Goal: Task Accomplishment & Management: Manage account settings

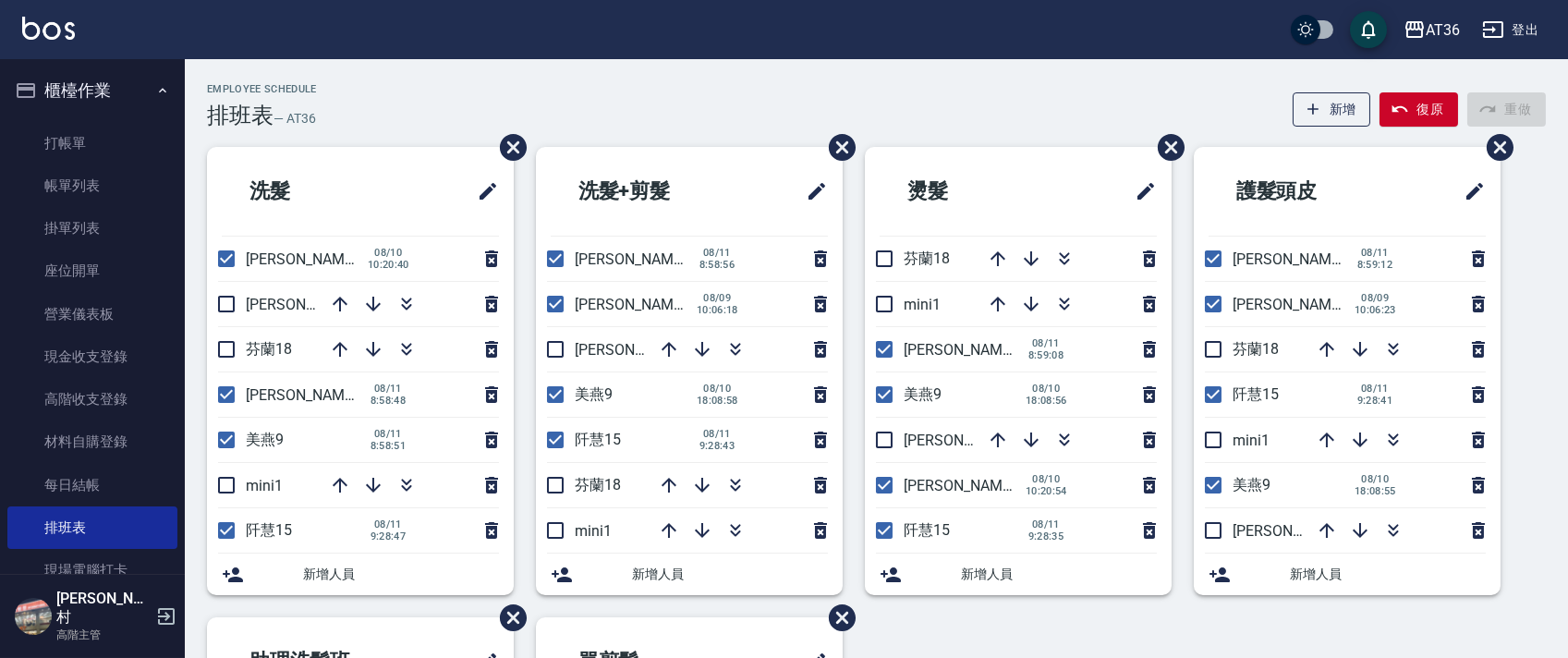
click at [839, 109] on div "Employee Schedule 排班表 — AT36 新增 復原 重做" at bounding box center [876, 106] width 1339 height 46
click at [743, 628] on li "單剪髮" at bounding box center [689, 661] width 307 height 88
click at [743, 627] on li "單剪髮" at bounding box center [689, 661] width 307 height 88
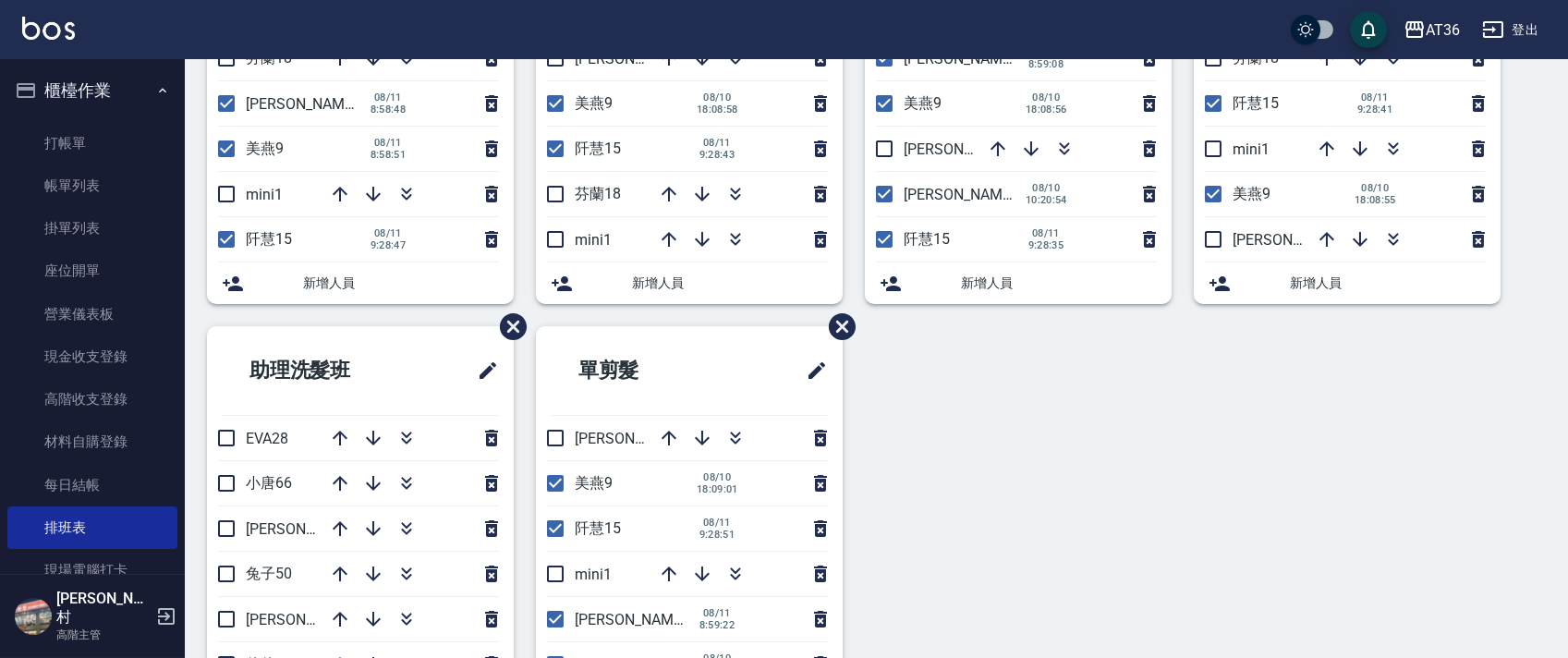
scroll to position [287, 0]
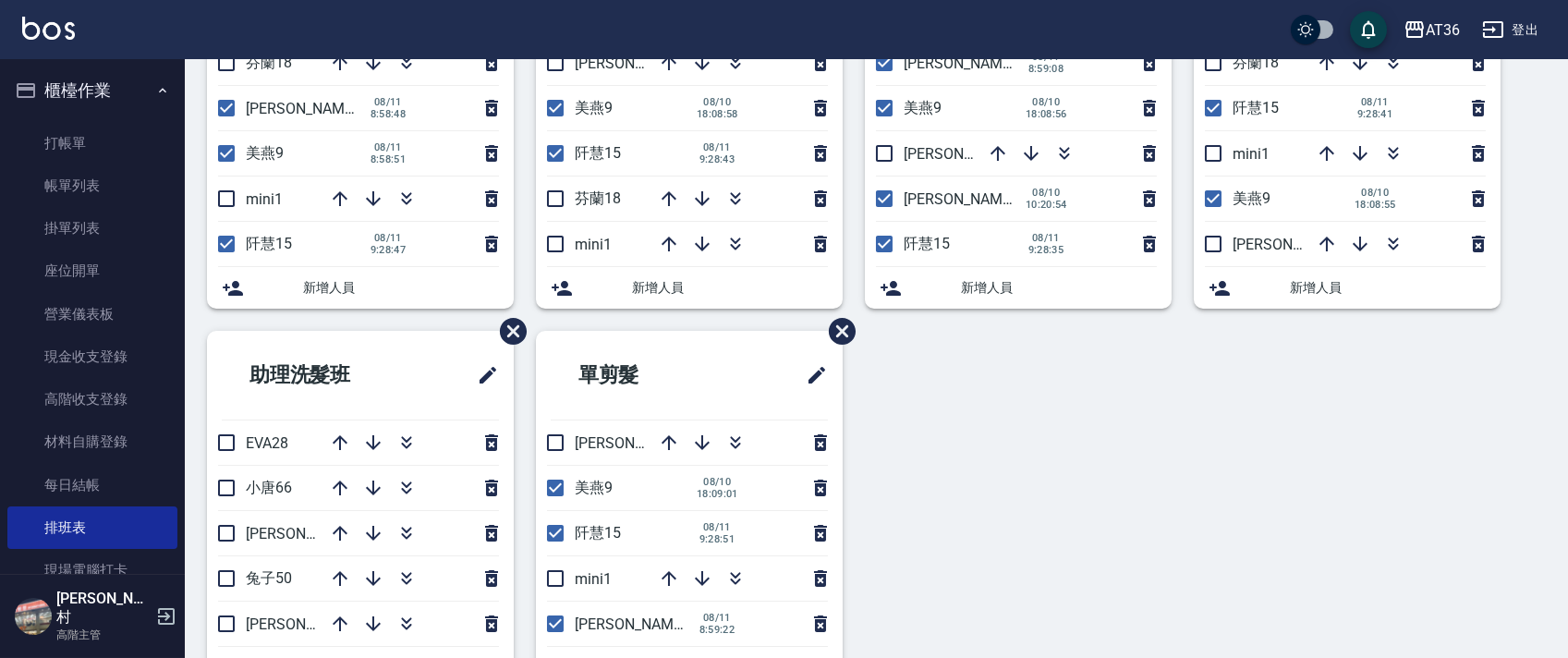
drag, startPoint x: 1404, startPoint y: 441, endPoint x: 1405, endPoint y: 426, distance: 15.0
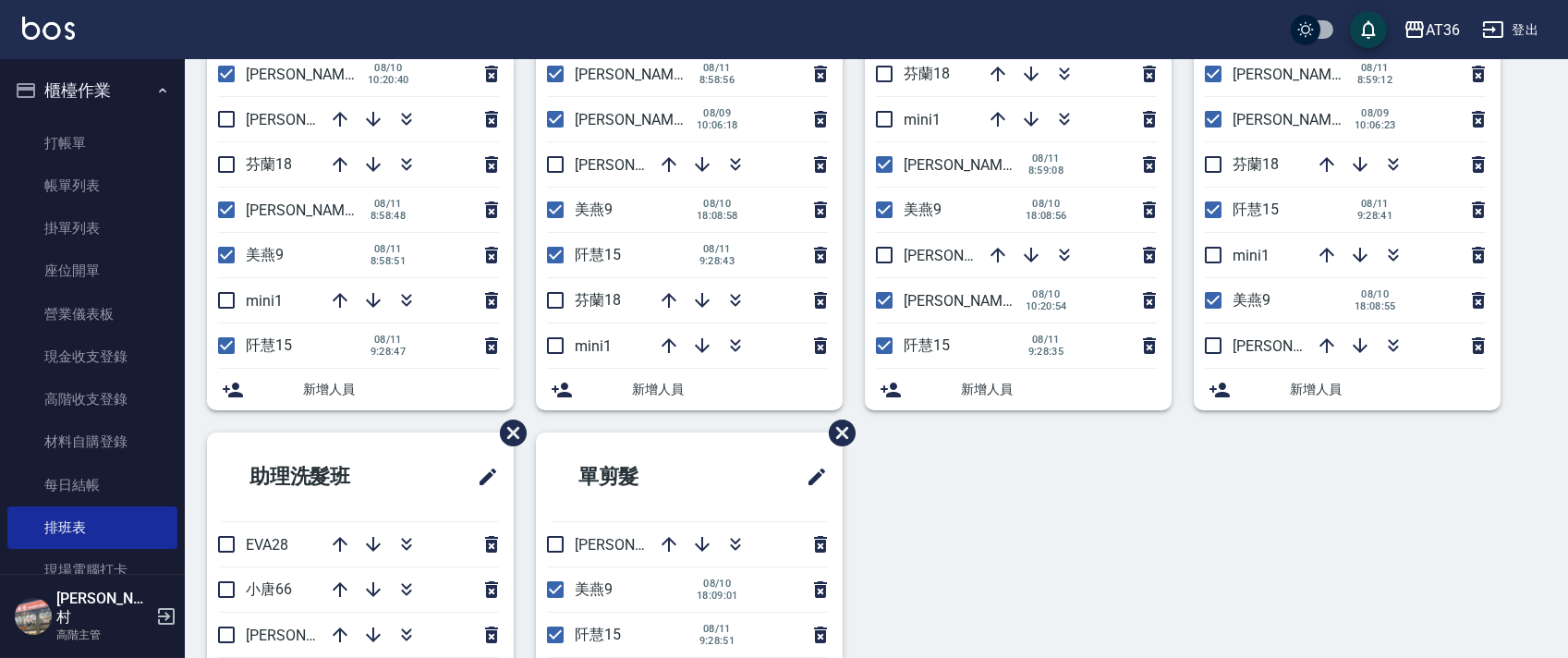
scroll to position [0, 0]
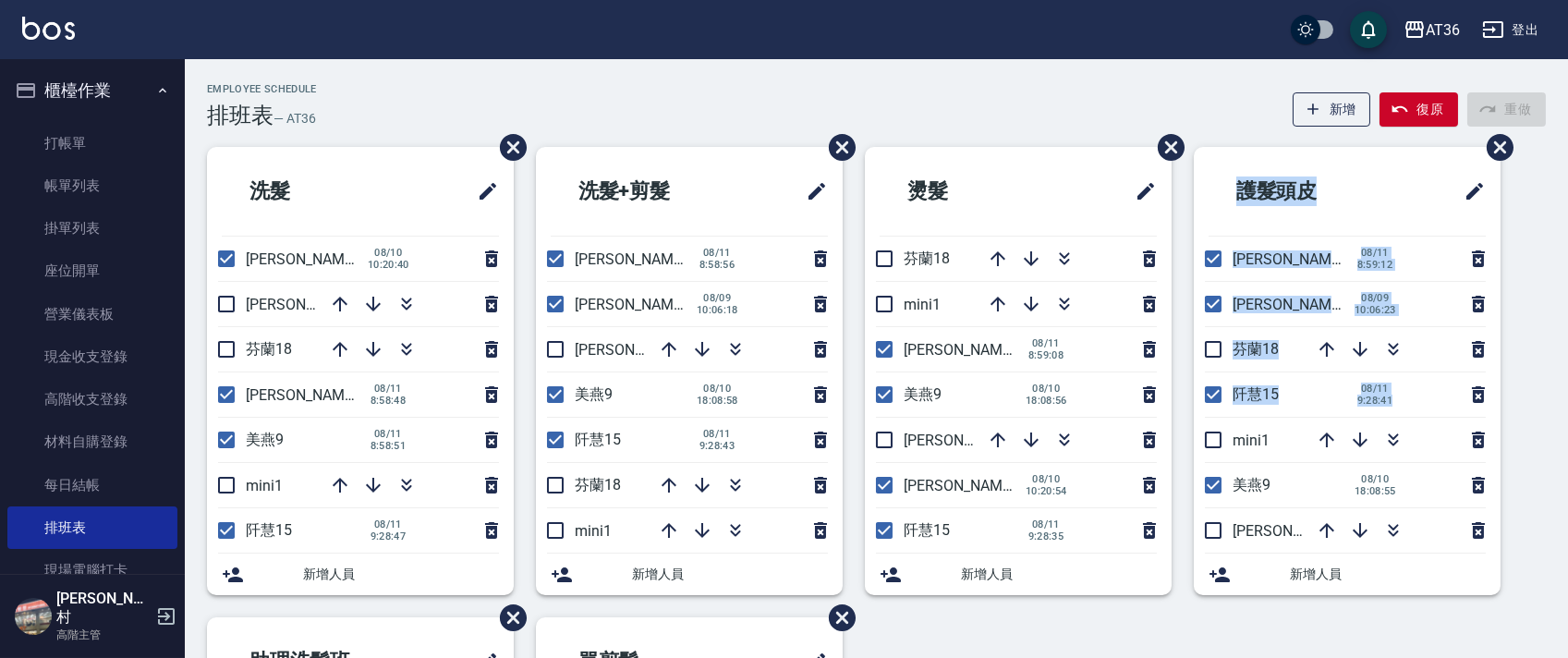
drag, startPoint x: 1562, startPoint y: 154, endPoint x: 1576, endPoint y: 430, distance: 276.4
click at [1567, 430] on html "AT36 登出 櫃檯作業 打帳單 帳單列表 掛單列表 座位開單 營業儀表板 現金收支登錄 高階收支登錄 材料自購登錄 每日結帳 排班表 現場電腦打卡 掃碼打卡…" at bounding box center [784, 547] width 1568 height 1095
click at [1559, 302] on div "Employee Schedule 排班表 — AT36 新增 復原 重做 洗髮 伶伶6 [DATE] 10:20:40 [PERSON_NAME]11 芬蘭…" at bounding box center [876, 586] width 1383 height 1004
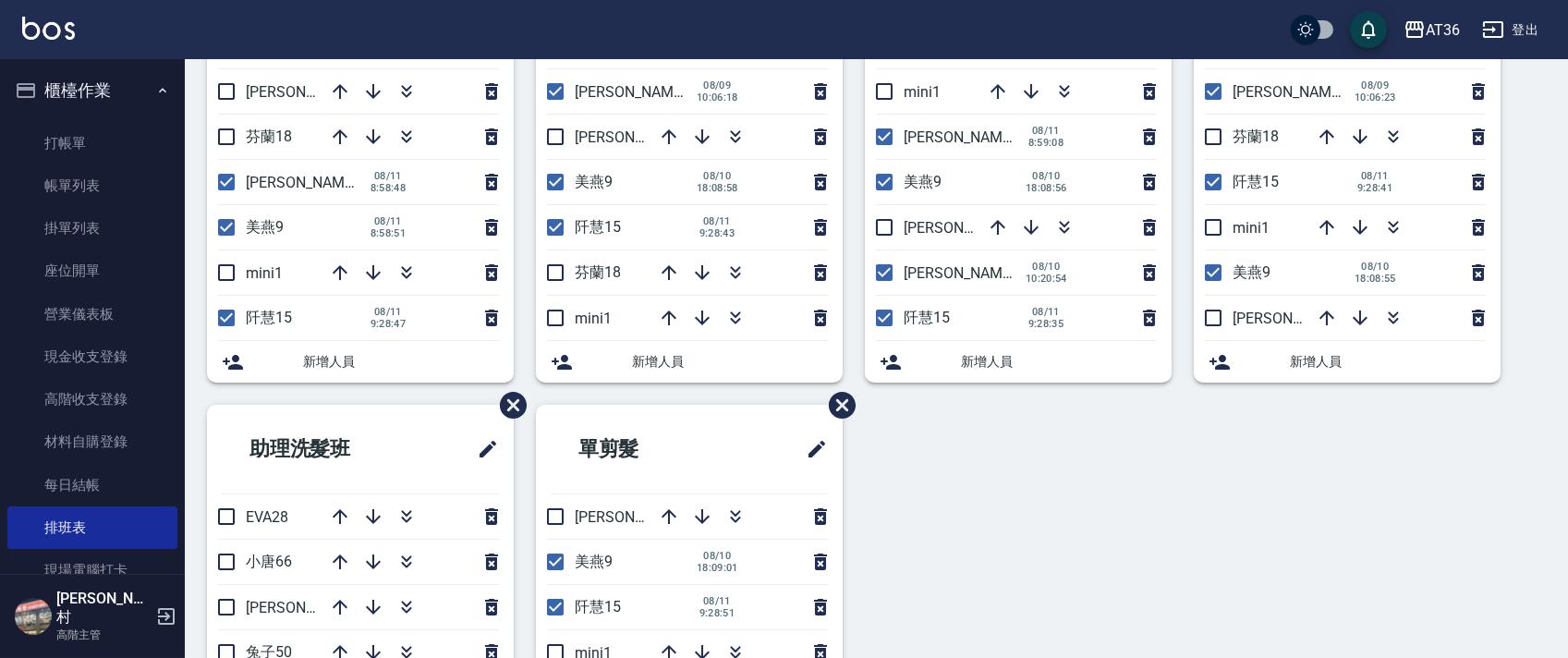
scroll to position [437, 0]
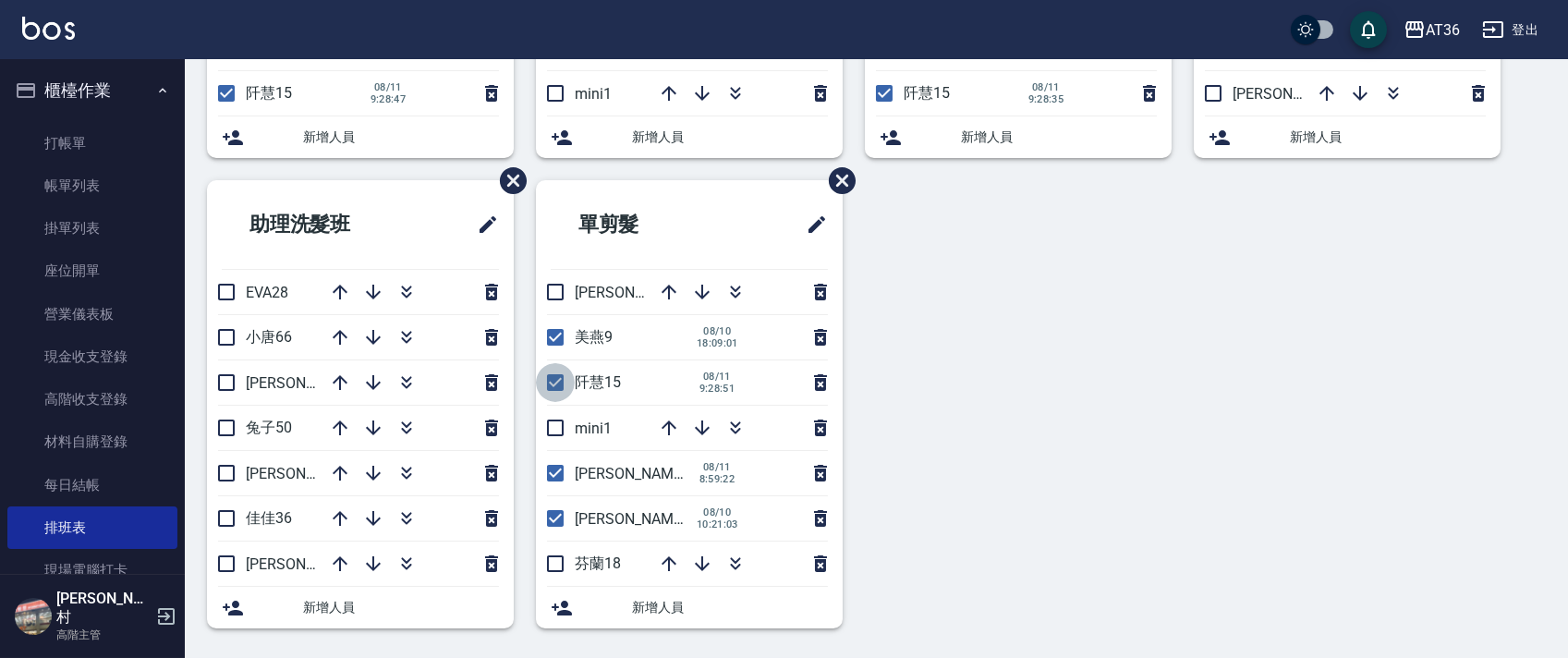
click at [554, 375] on input "checkbox" at bounding box center [555, 382] width 39 height 39
checkbox input "false"
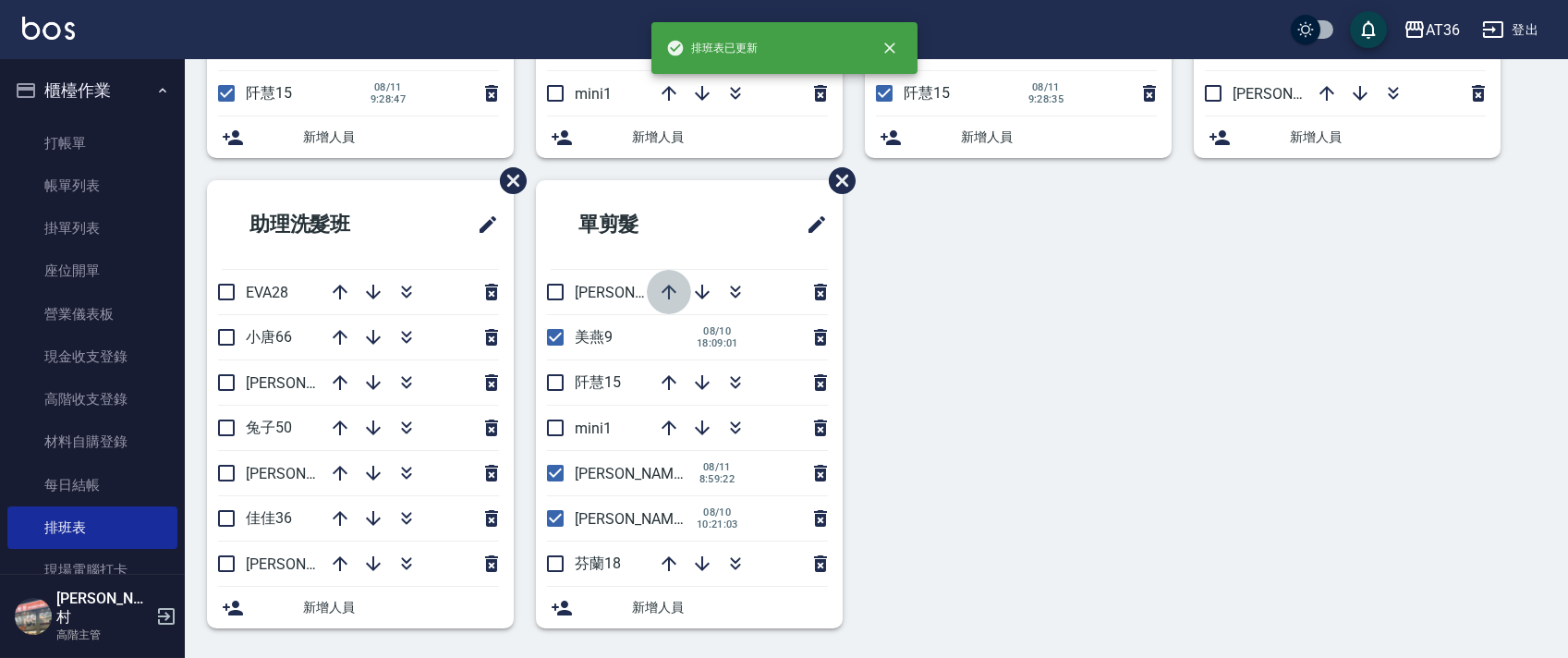
click at [670, 289] on icon "button" at bounding box center [669, 292] width 22 height 22
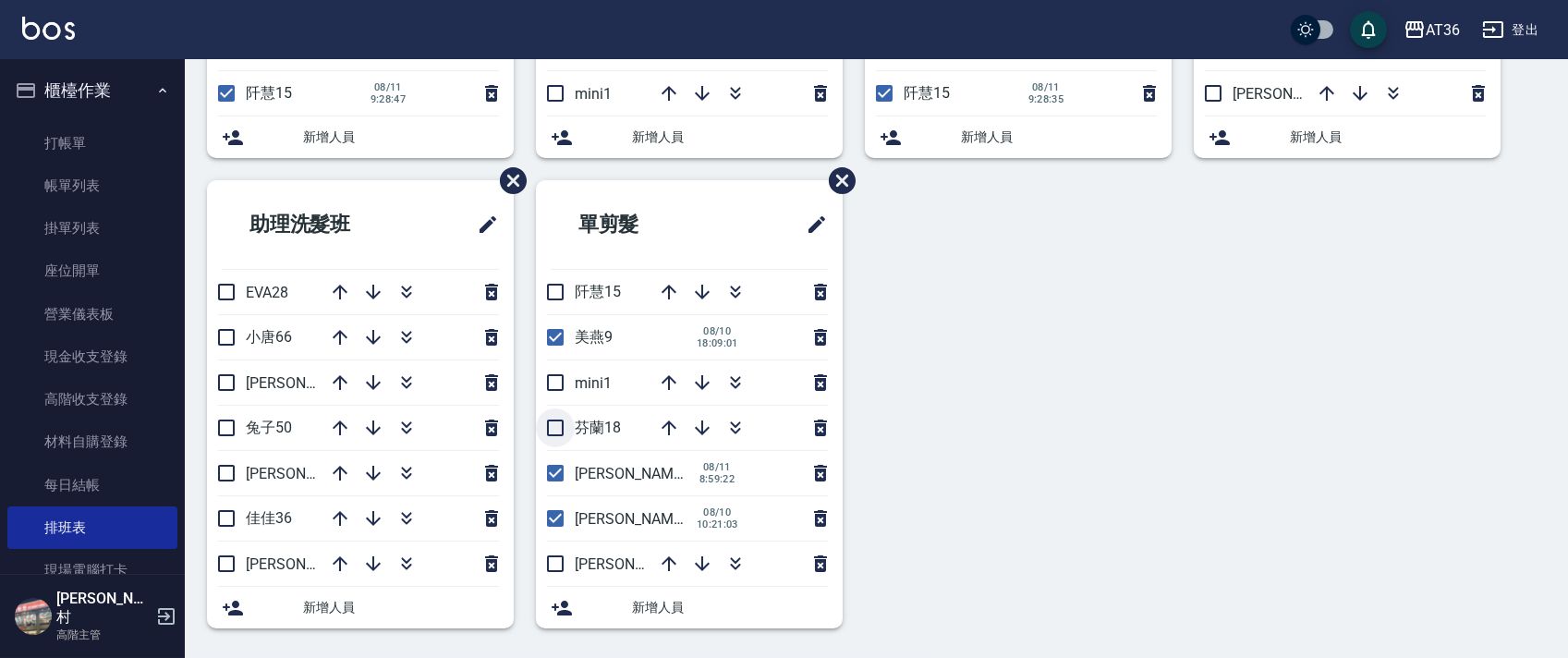
click at [557, 429] on input "checkbox" at bounding box center [555, 428] width 39 height 39
checkbox input "true"
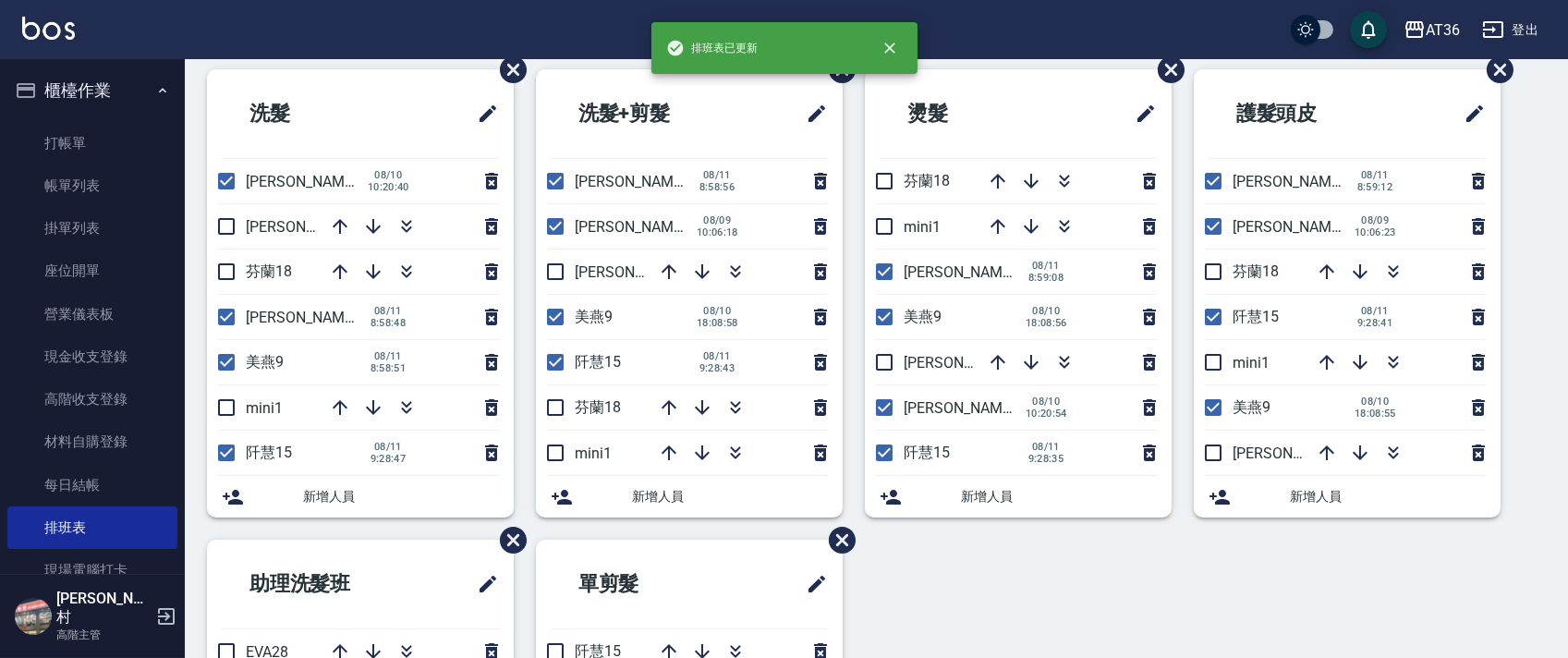
scroll to position [0, 0]
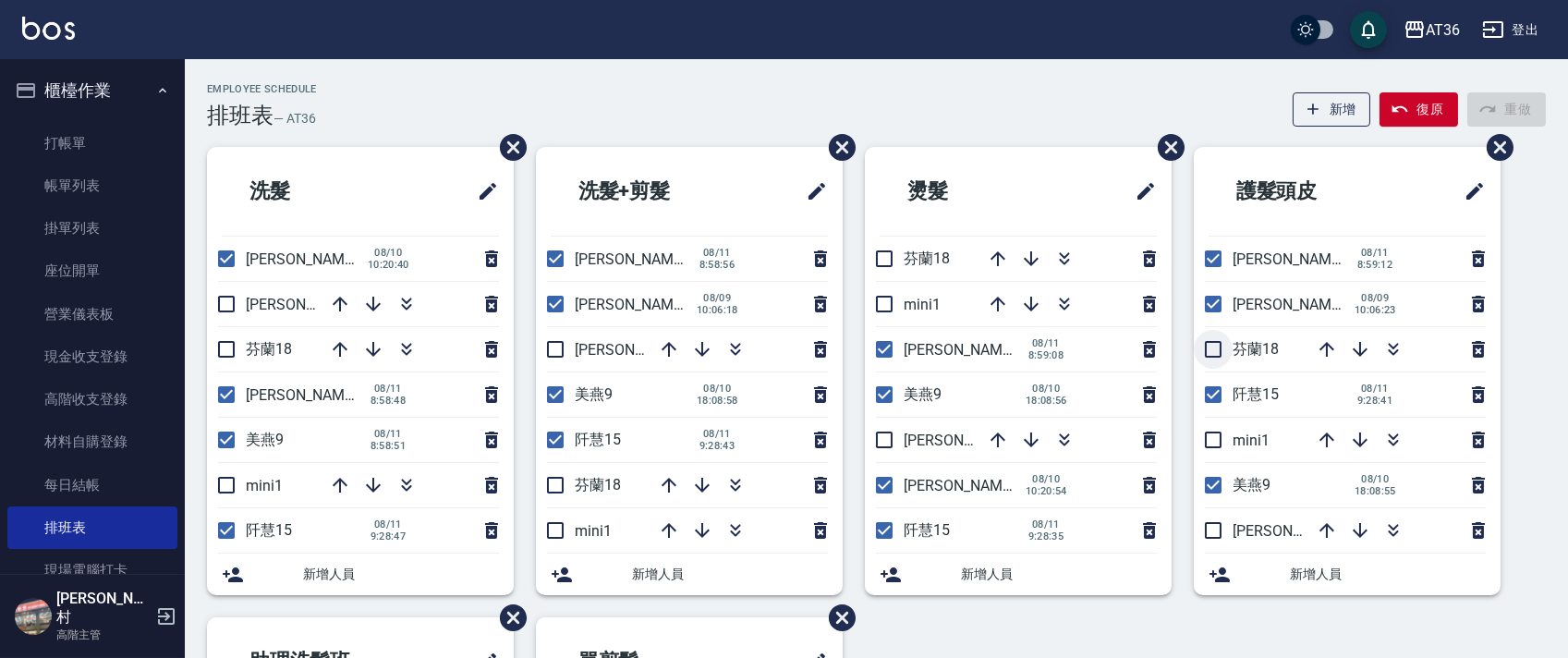
click at [1214, 349] on input "checkbox" at bounding box center [1213, 348] width 39 height 39
checkbox input "true"
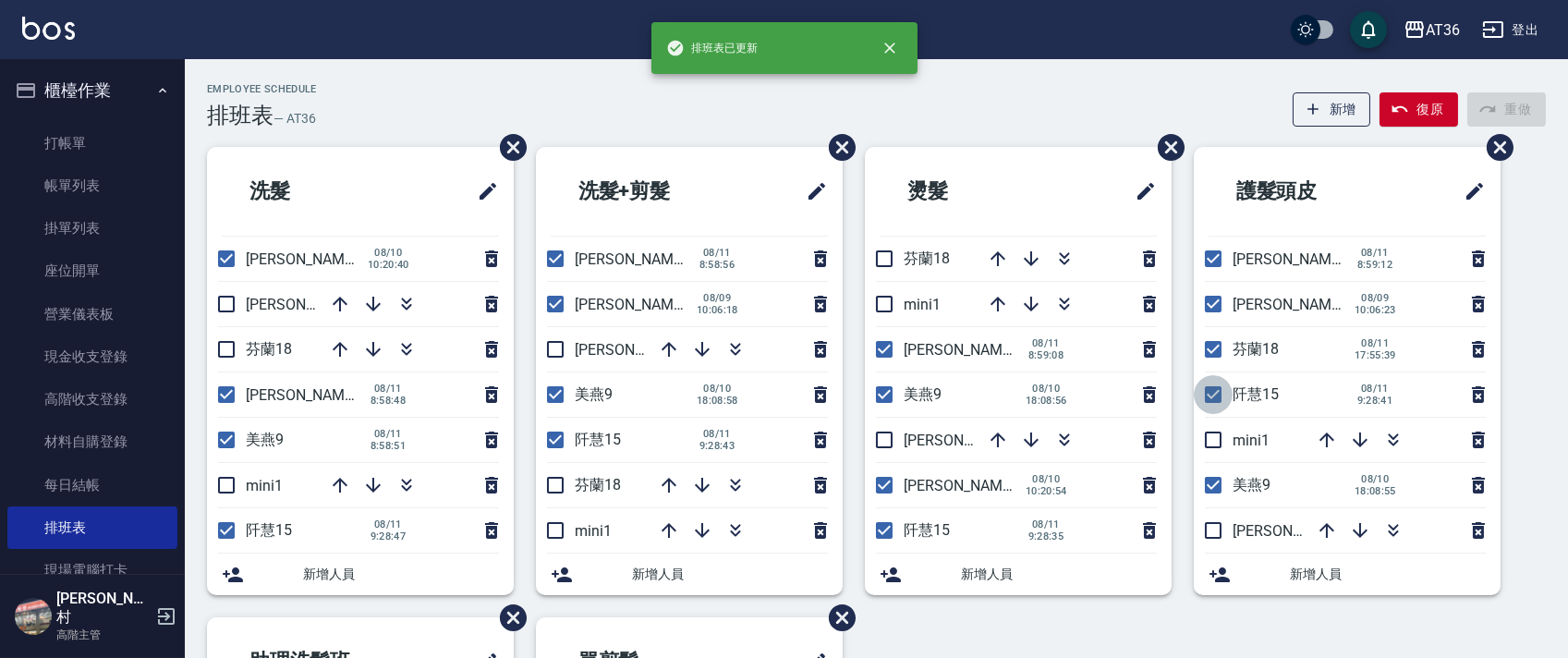
click at [1211, 391] on input "checkbox" at bounding box center [1213, 394] width 39 height 39
checkbox input "false"
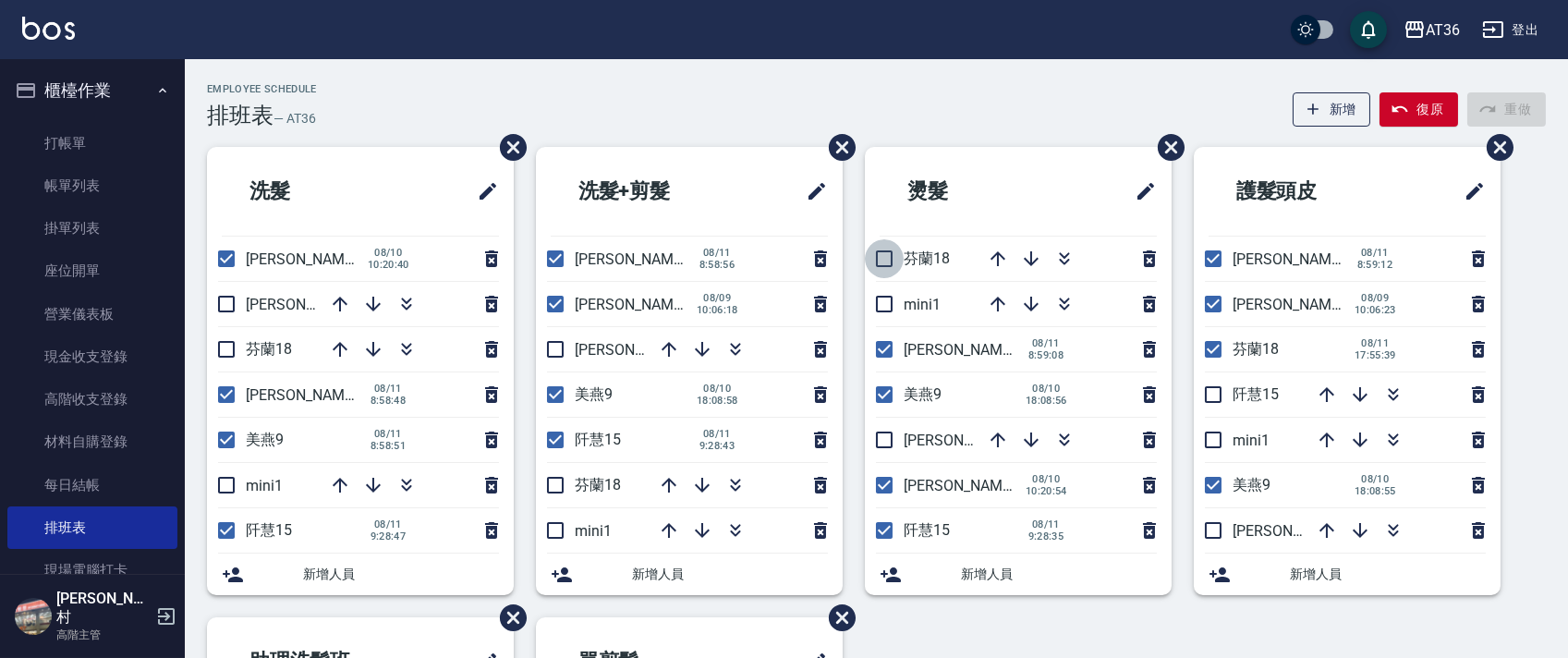
click at [887, 256] on input "checkbox" at bounding box center [884, 258] width 39 height 39
checkbox input "true"
click at [880, 530] on input "checkbox" at bounding box center [884, 530] width 39 height 39
checkbox input "false"
click at [557, 484] on input "checkbox" at bounding box center [555, 484] width 39 height 39
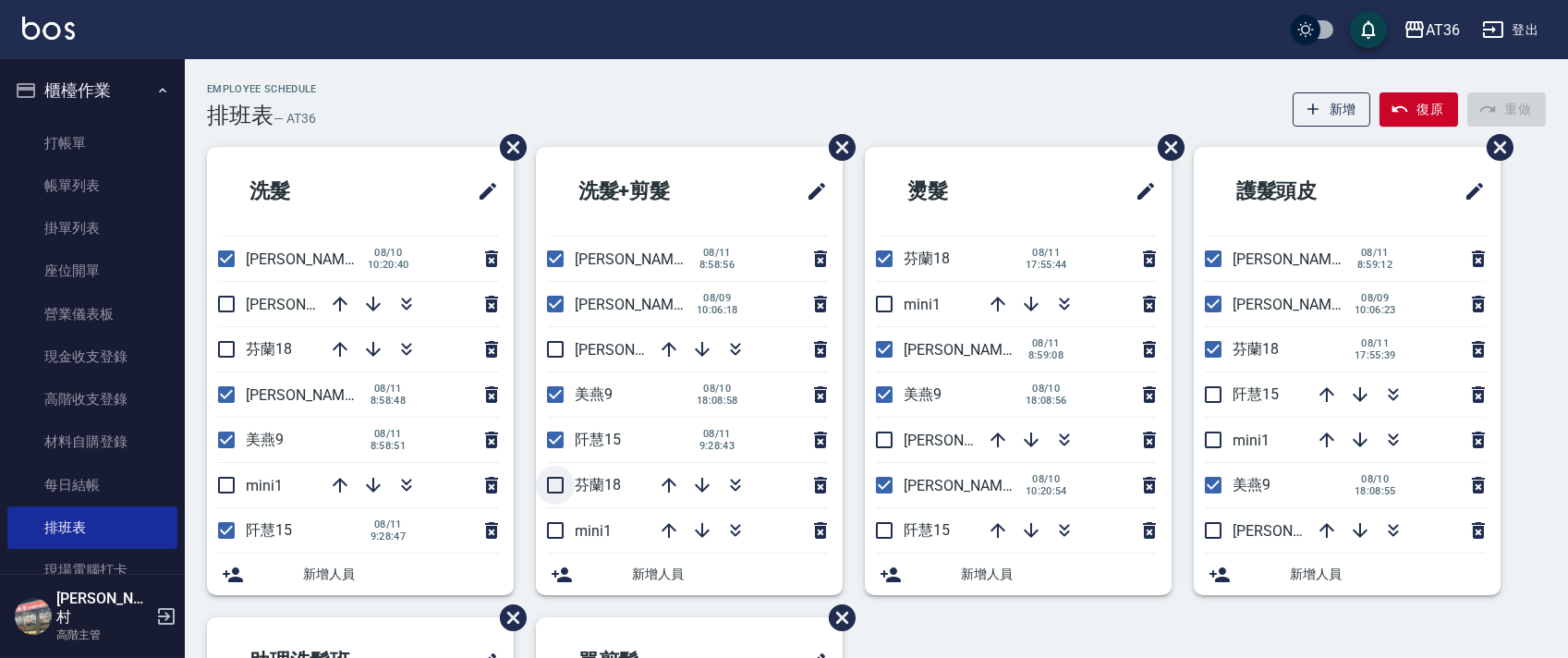
checkbox input "true"
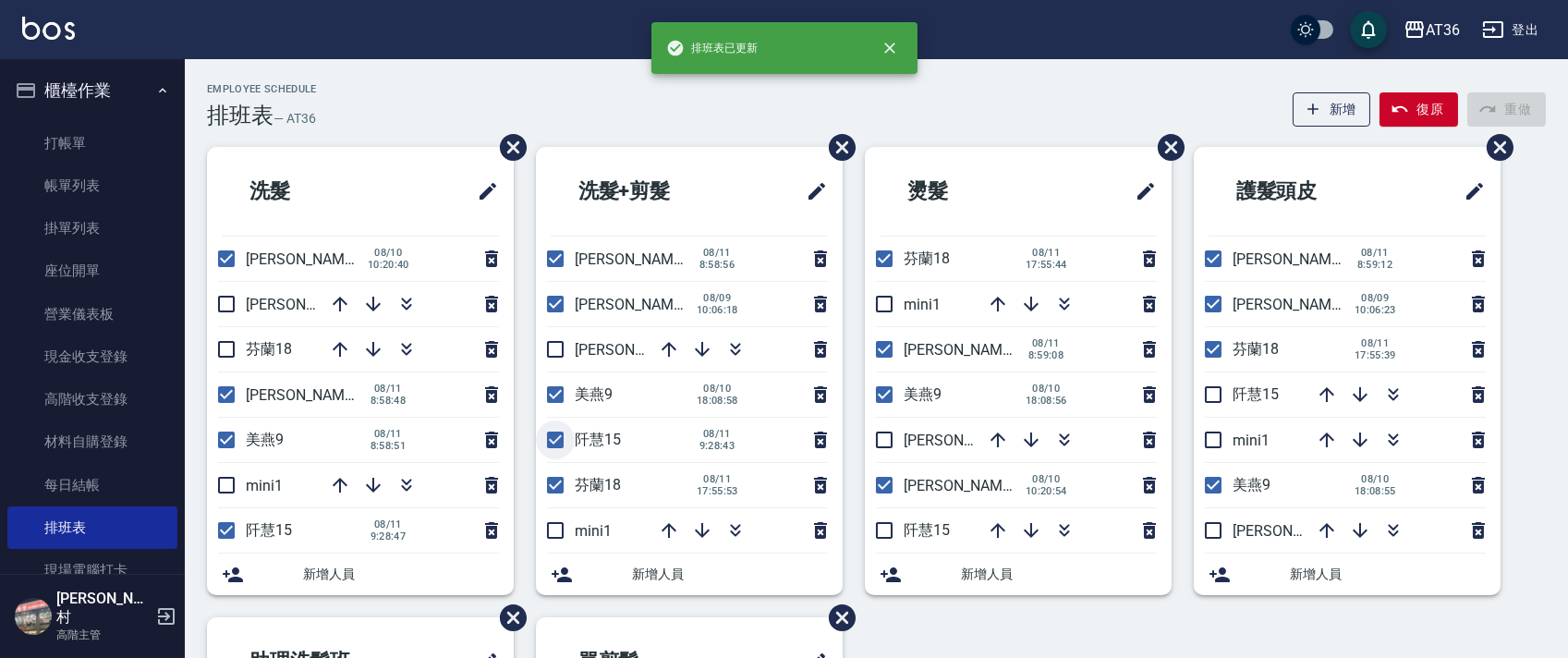
click at [554, 441] on input "checkbox" at bounding box center [555, 440] width 39 height 39
checkbox input "false"
click at [223, 348] on input "checkbox" at bounding box center [226, 348] width 39 height 39
checkbox input "true"
click at [225, 525] on input "checkbox" at bounding box center [226, 530] width 39 height 39
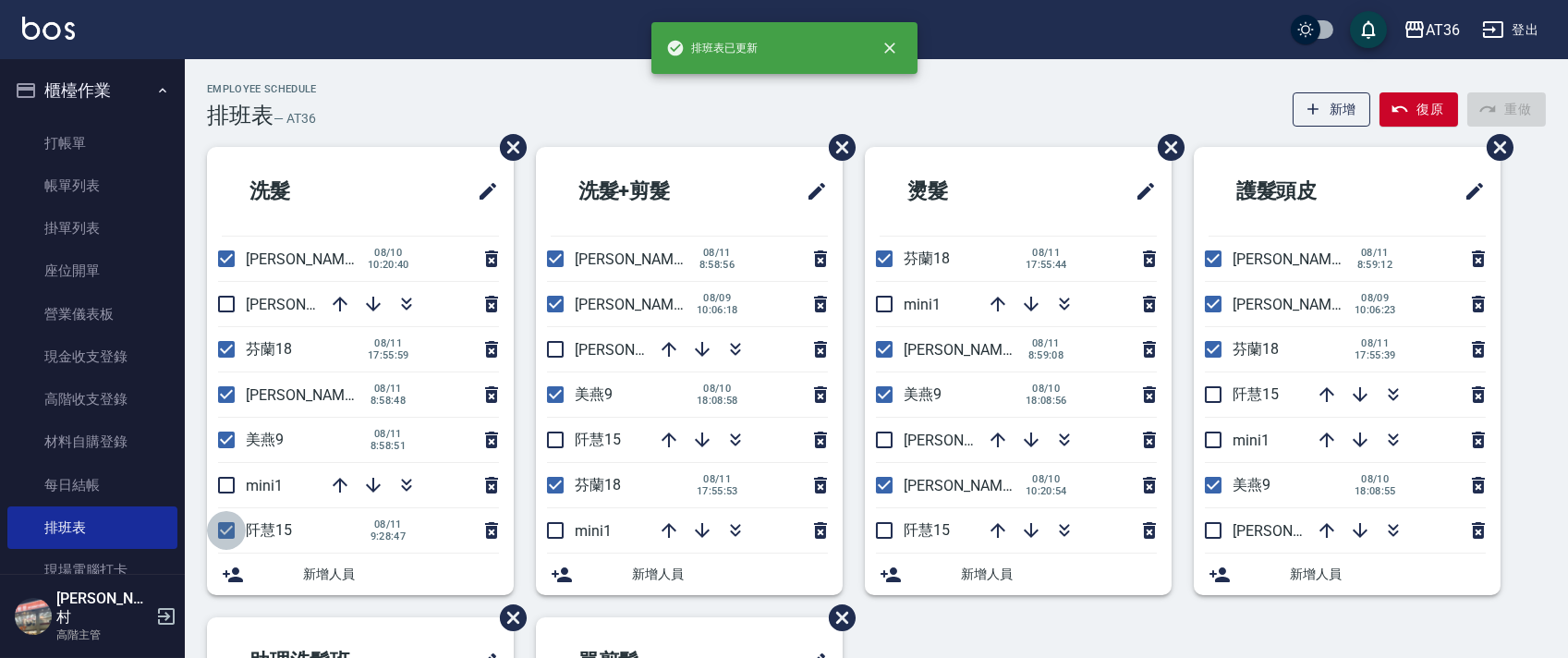
checkbox input "false"
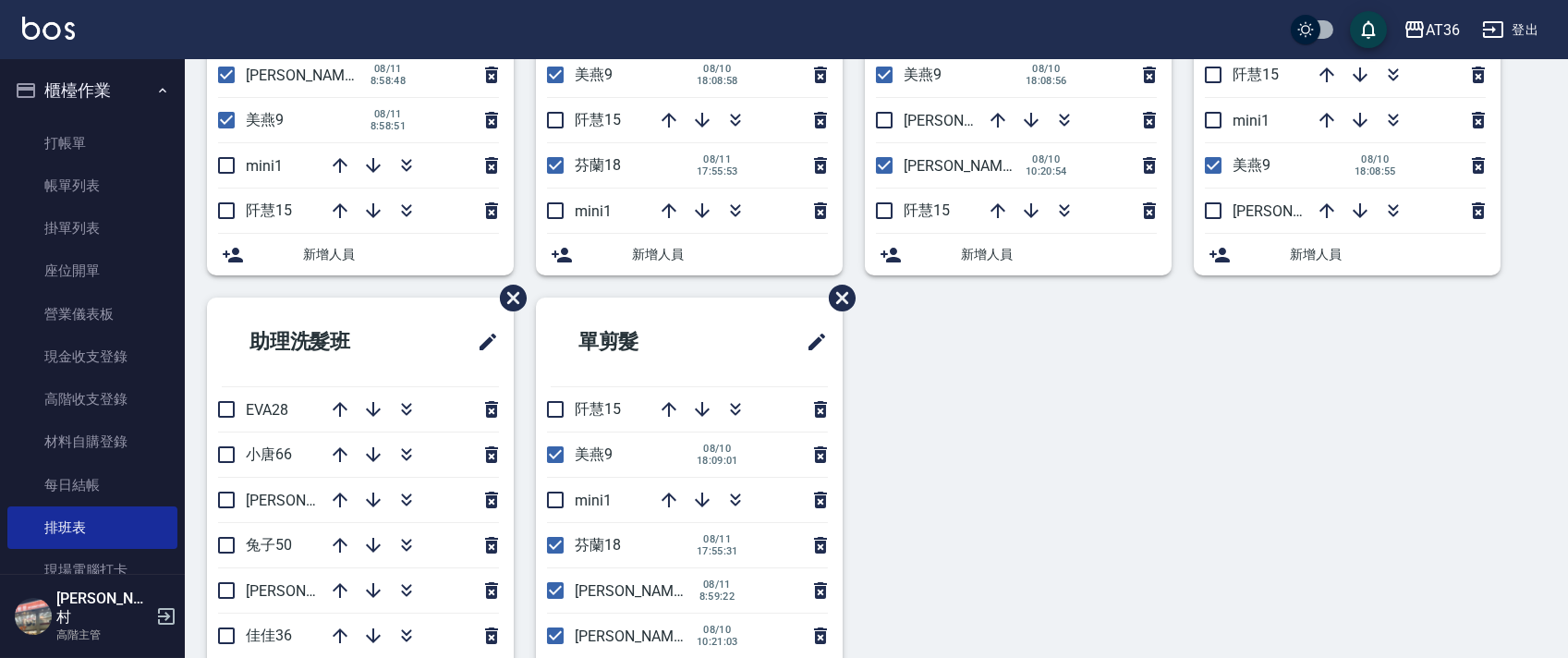
scroll to position [437, 0]
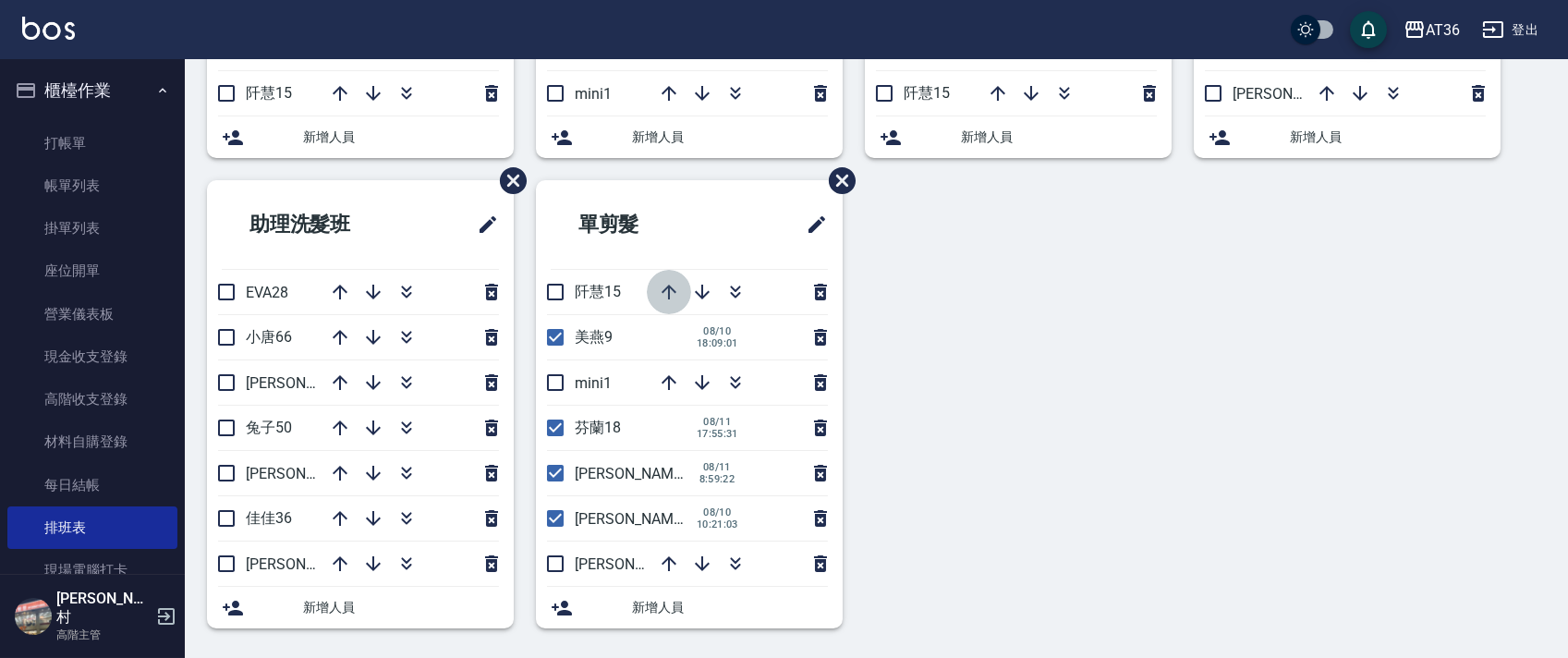
click at [659, 294] on icon "button" at bounding box center [669, 292] width 22 height 22
click at [667, 287] on icon "button" at bounding box center [669, 292] width 15 height 15
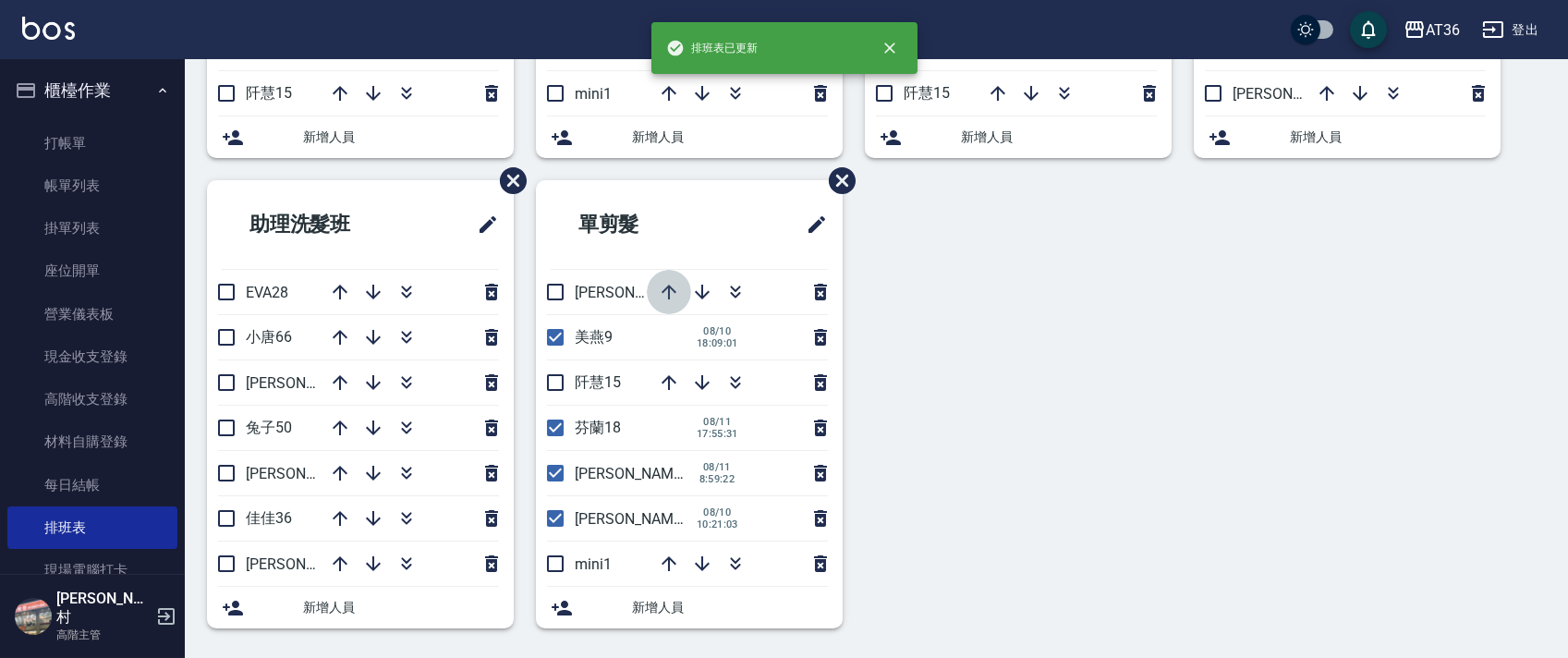
click at [667, 287] on icon "button" at bounding box center [669, 292] width 15 height 15
click at [555, 289] on input "checkbox" at bounding box center [555, 292] width 39 height 39
checkbox input "true"
click at [559, 423] on input "checkbox" at bounding box center [555, 428] width 39 height 39
checkbox input "false"
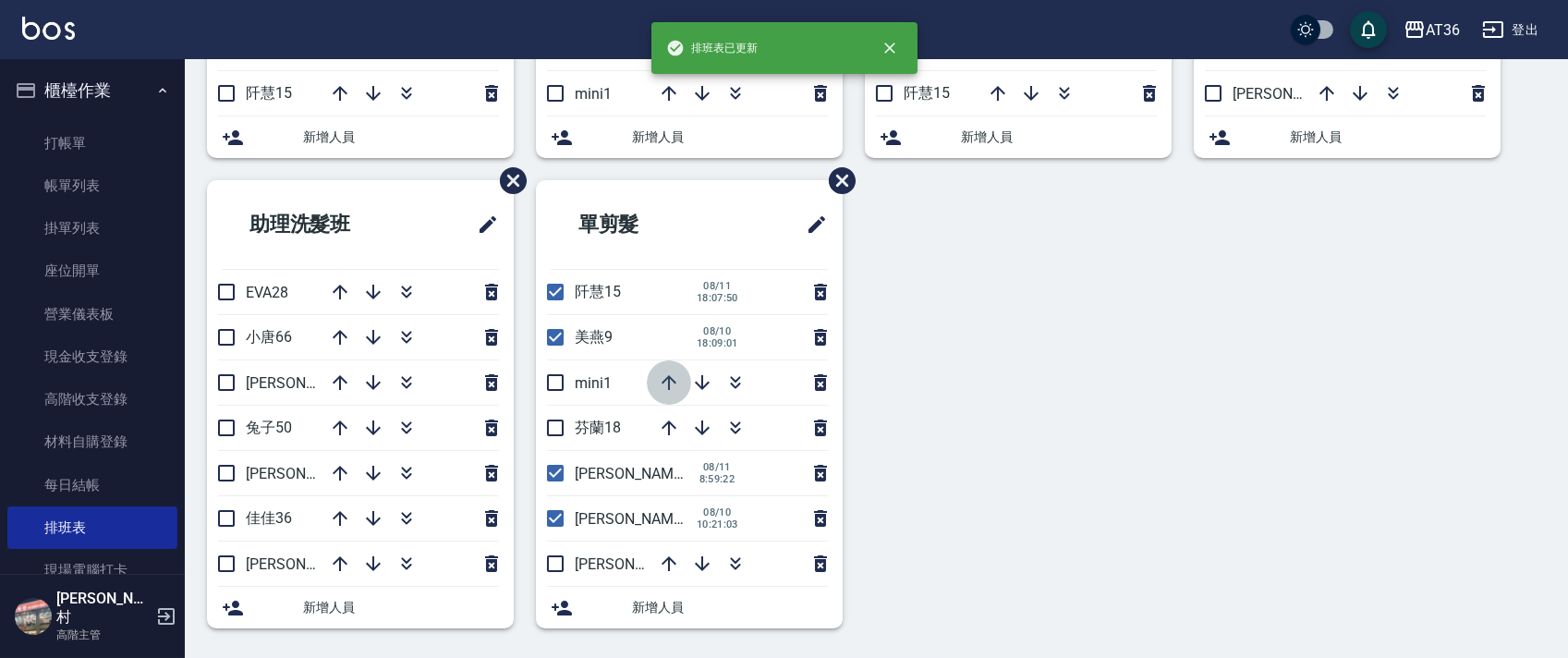
click at [669, 372] on icon "button" at bounding box center [669, 382] width 22 height 22
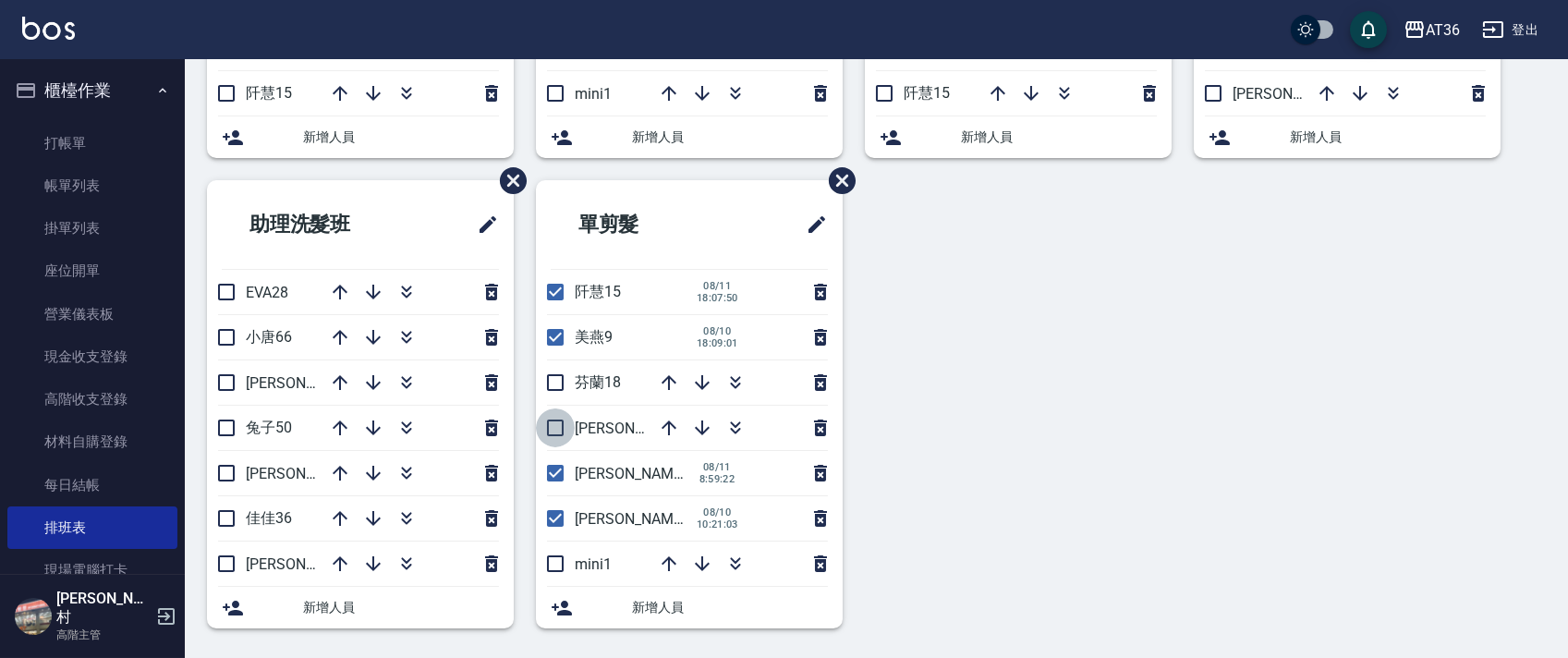
click at [554, 430] on input "checkbox" at bounding box center [555, 428] width 39 height 39
checkbox input "true"
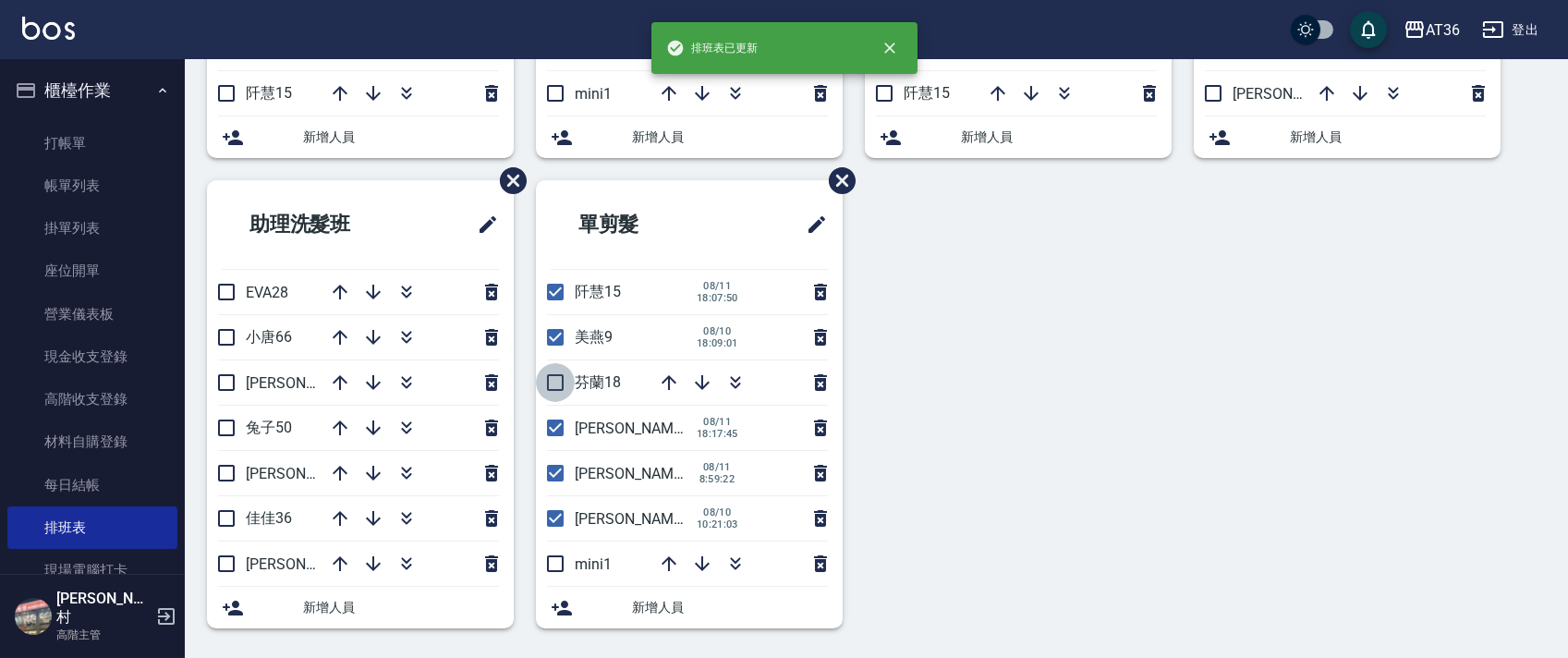
click at [555, 379] on input "checkbox" at bounding box center [555, 382] width 39 height 39
checkbox input "true"
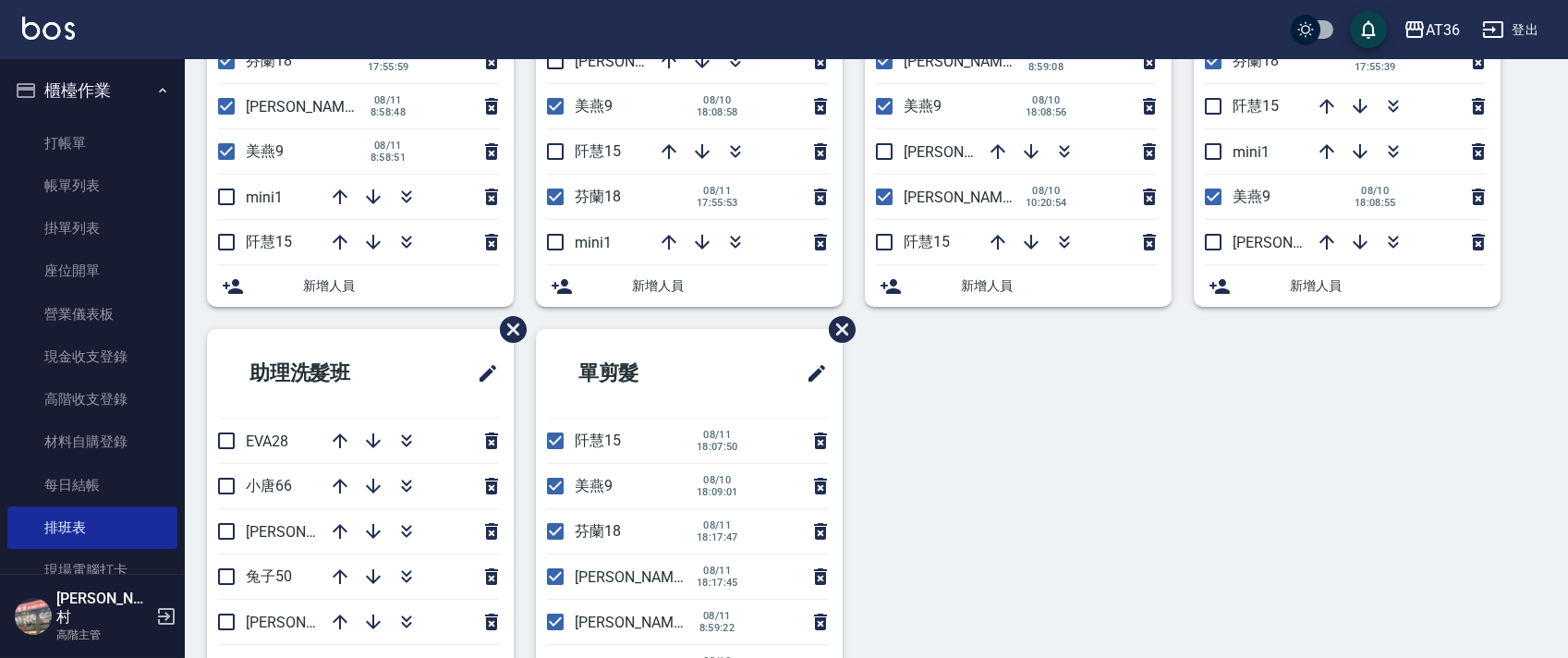
scroll to position [399, 0]
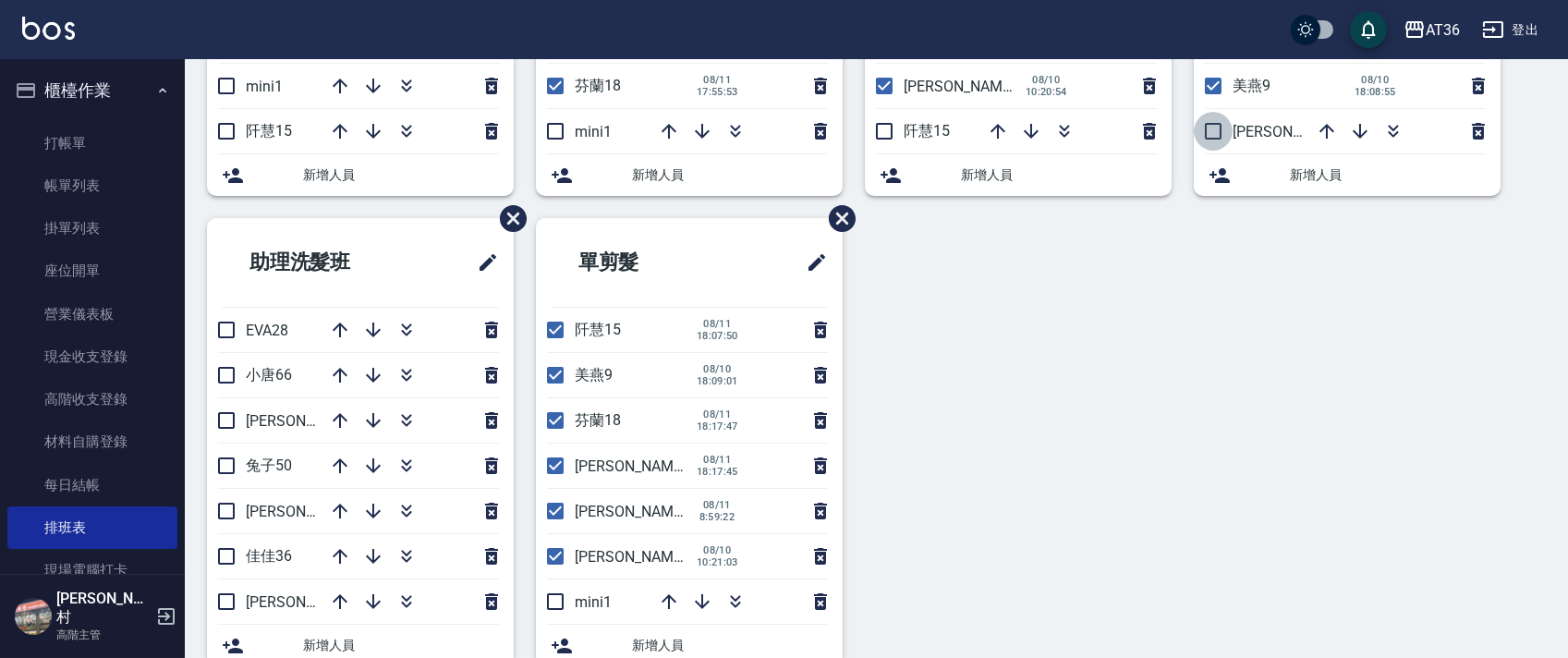
click at [1215, 135] on input "checkbox" at bounding box center [1213, 131] width 39 height 39
checkbox input "true"
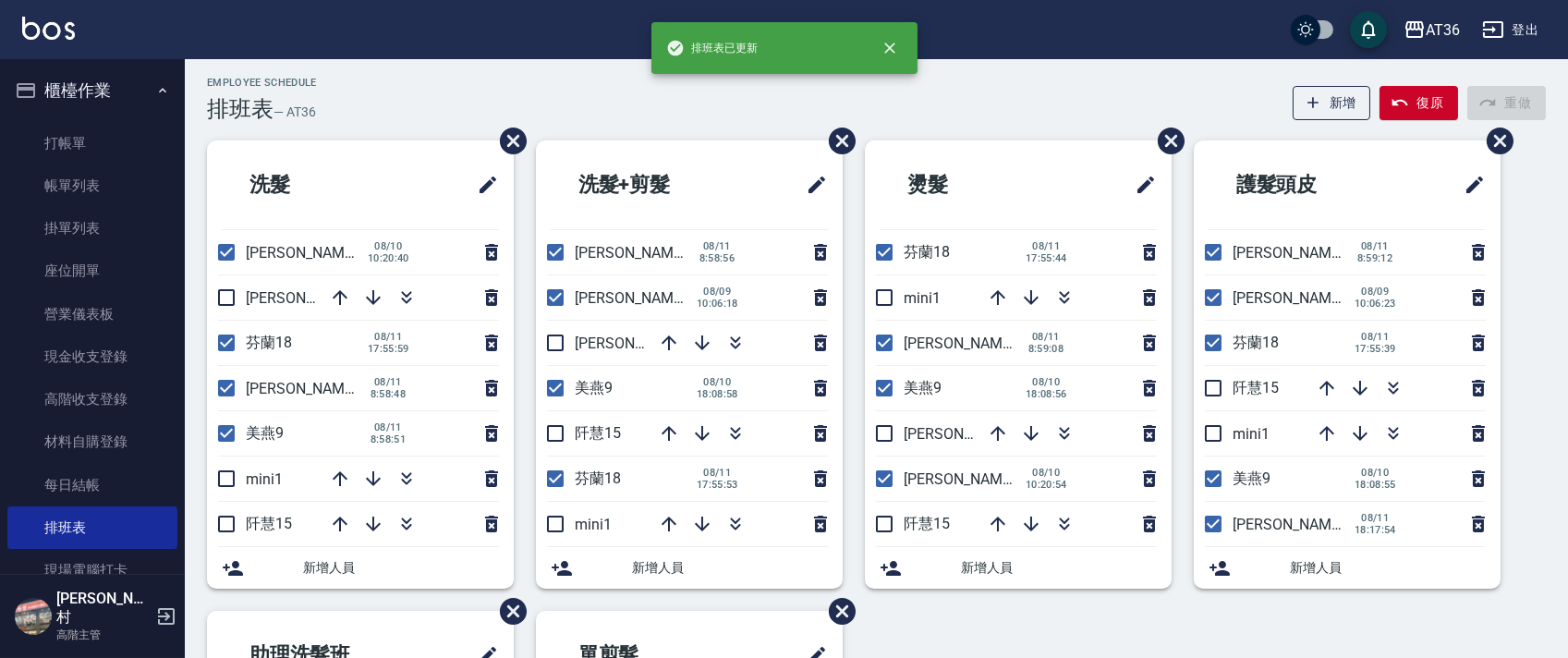
scroll to position [0, 0]
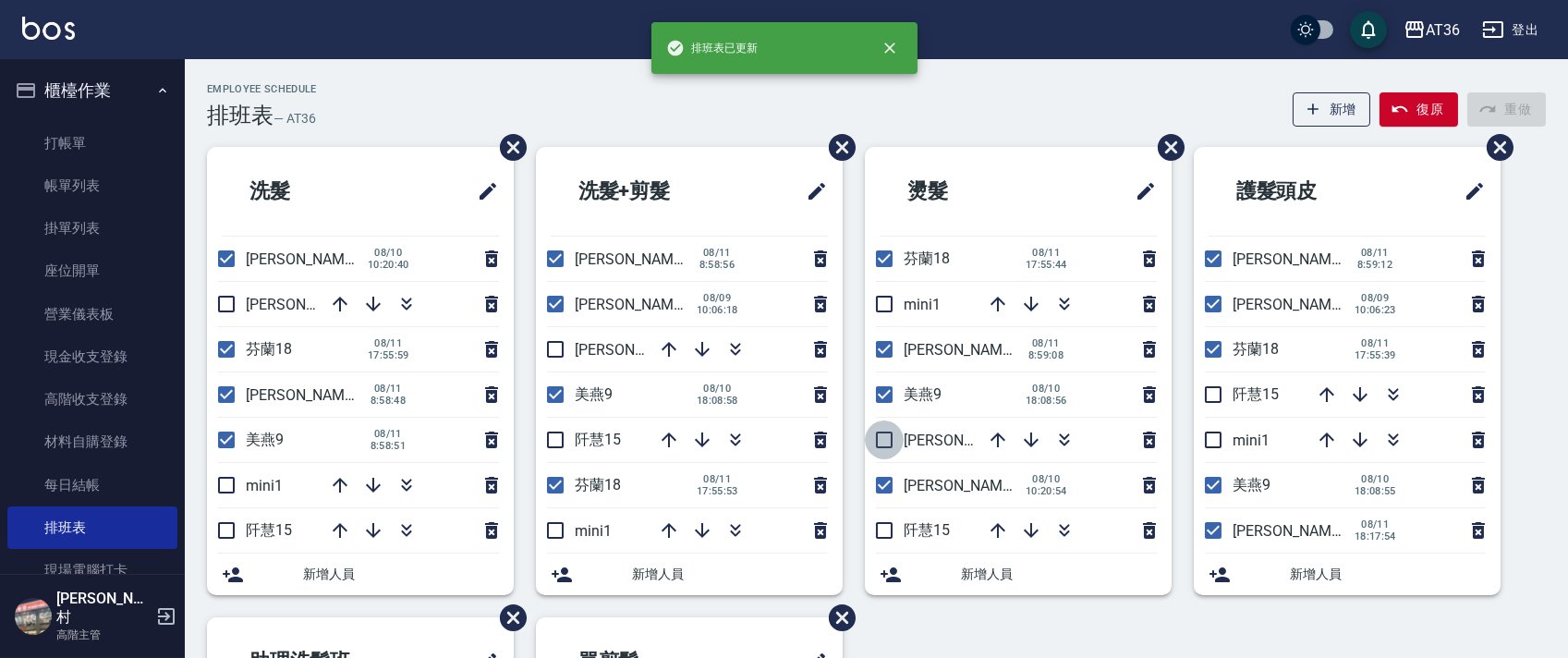
click at [883, 443] on input "checkbox" at bounding box center [884, 440] width 39 height 39
checkbox input "true"
drag, startPoint x: 560, startPoint y: 349, endPoint x: 512, endPoint y: 368, distance: 51.6
click at [559, 349] on input "checkbox" at bounding box center [555, 348] width 39 height 39
checkbox input "true"
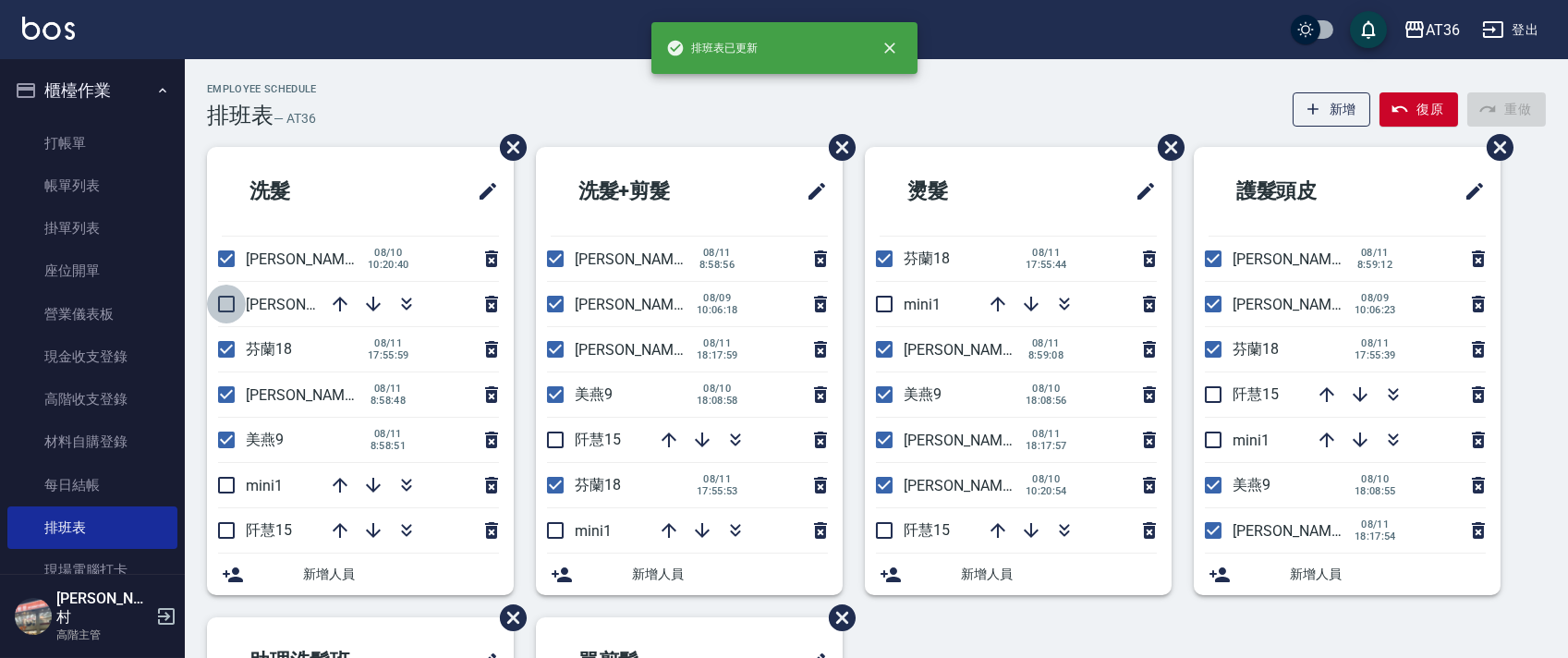
click at [231, 297] on input "checkbox" at bounding box center [226, 304] width 39 height 39
checkbox input "true"
